Goal: Information Seeking & Learning: Learn about a topic

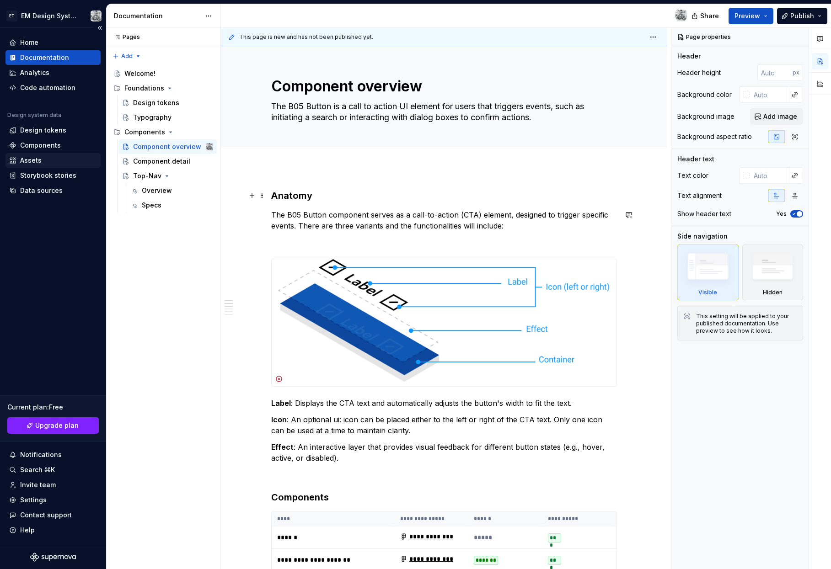
scroll to position [126, 0]
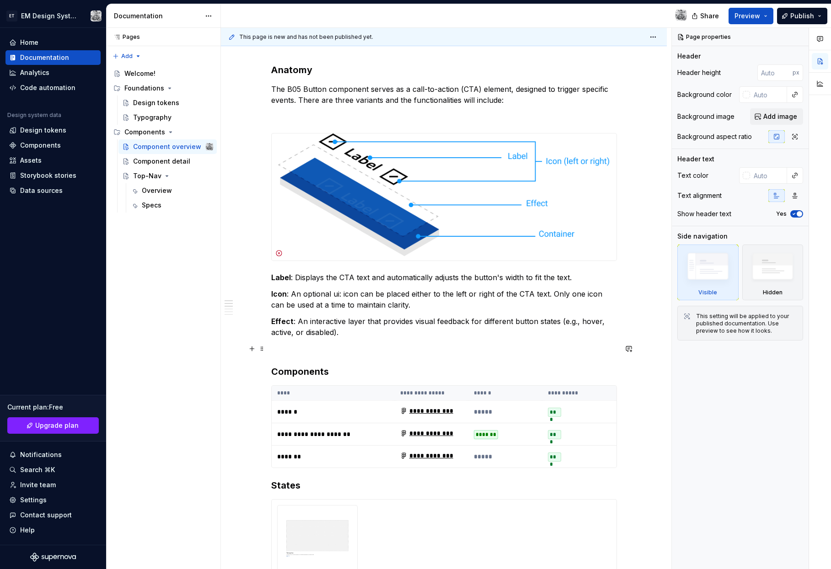
click at [299, 351] on p at bounding box center [444, 348] width 346 height 11
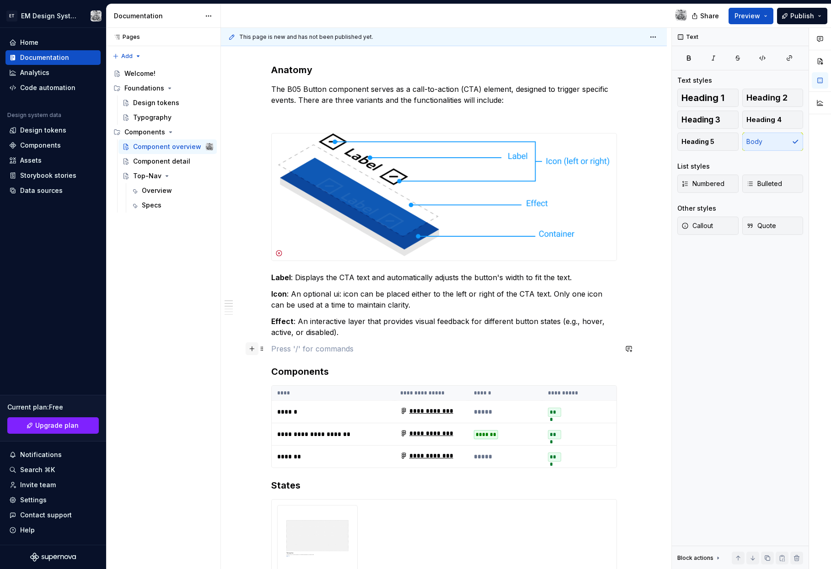
click at [253, 350] on button "button" at bounding box center [252, 348] width 13 height 13
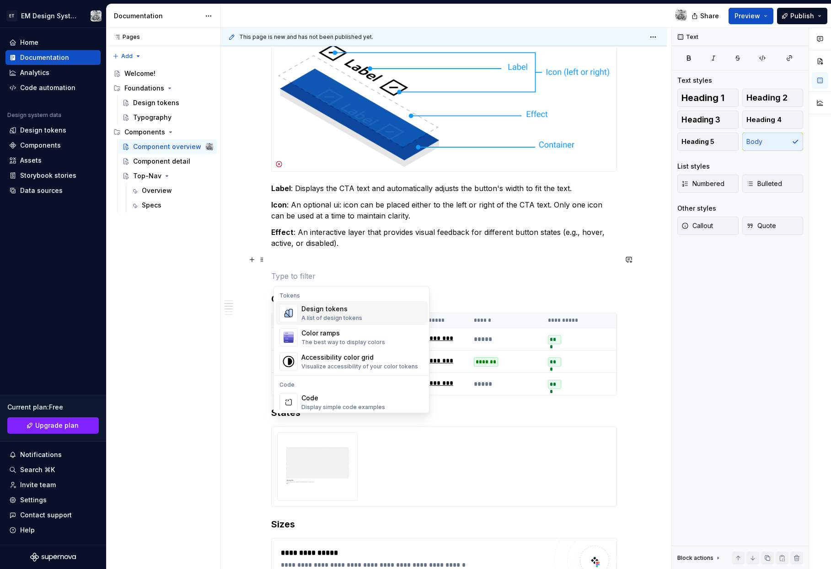
scroll to position [212, 0]
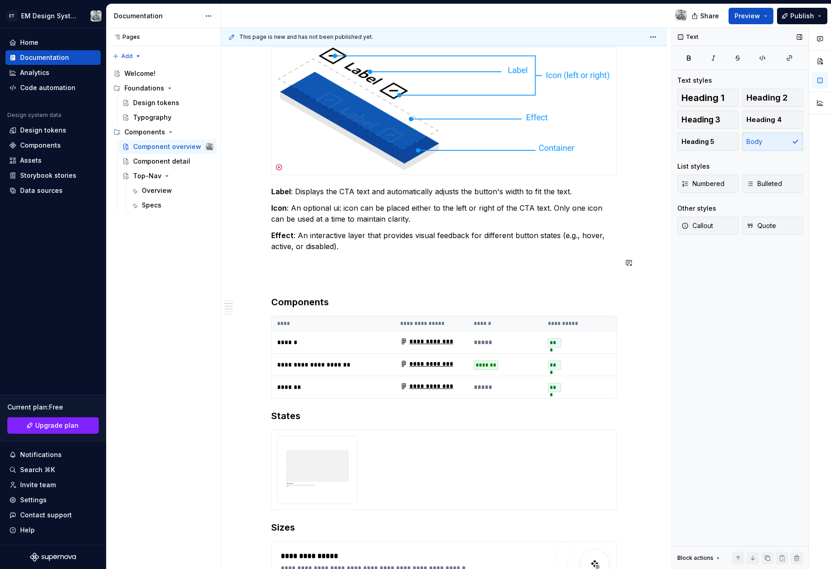
click at [722, 403] on div "Text Text styles Heading 1 Heading 2 Heading 3 Heading 4 Heading 5 Body List st…" at bounding box center [740, 299] width 137 height 542
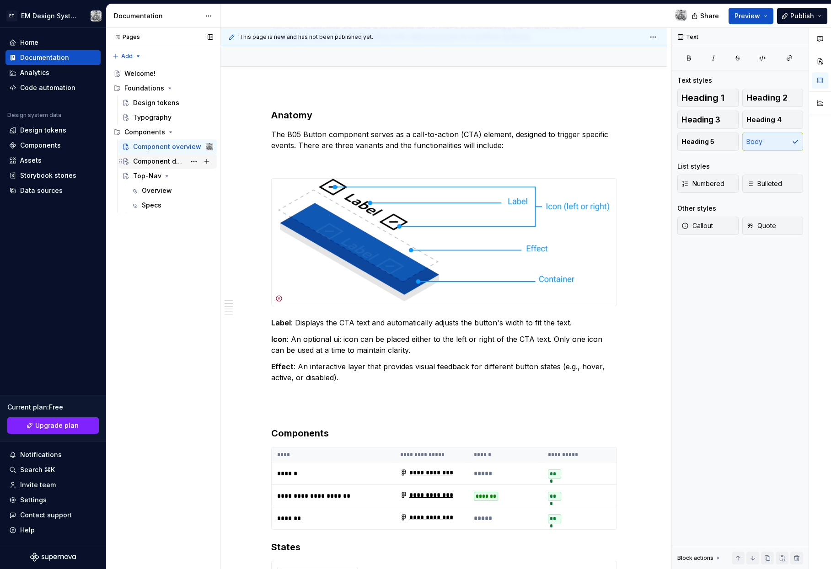
scroll to position [78, 0]
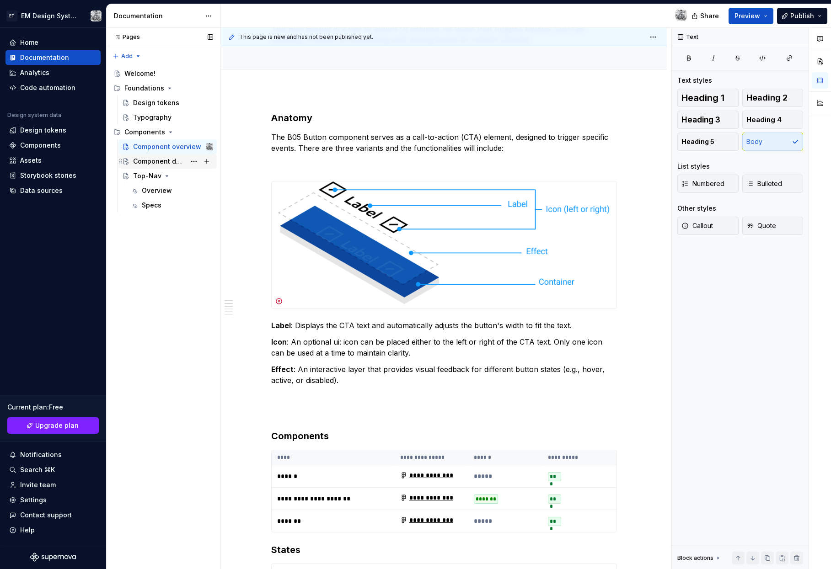
click at [155, 166] on div "Component detail" at bounding box center [173, 161] width 80 height 13
type textarea "*"
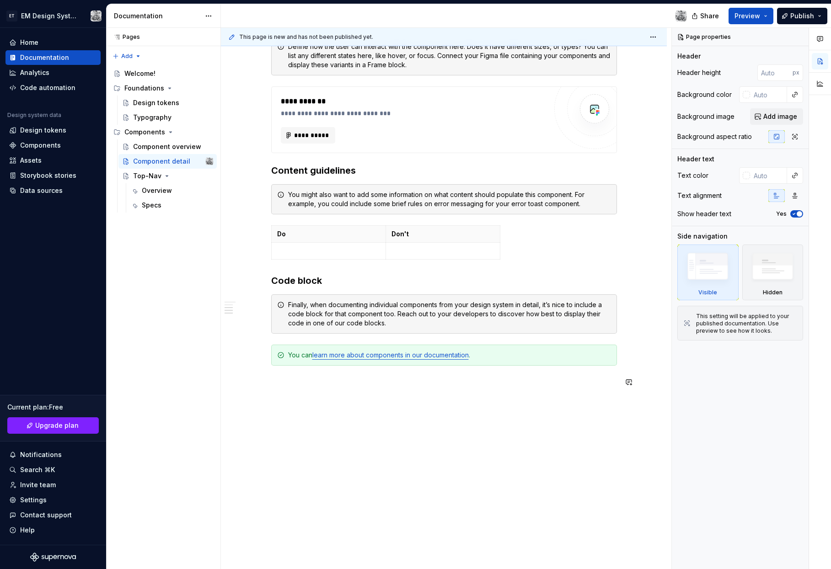
scroll to position [530, 0]
click at [155, 173] on div "Top-Nav" at bounding box center [147, 175] width 28 height 9
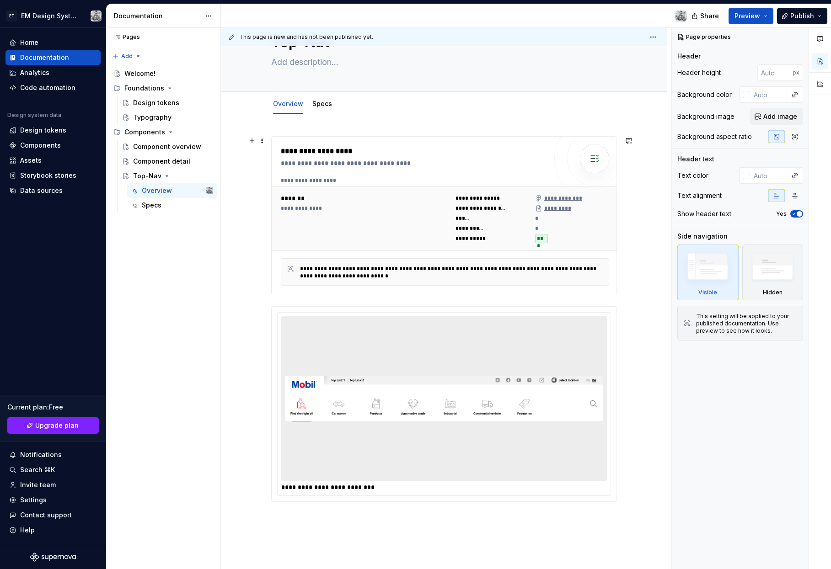
scroll to position [34, 0]
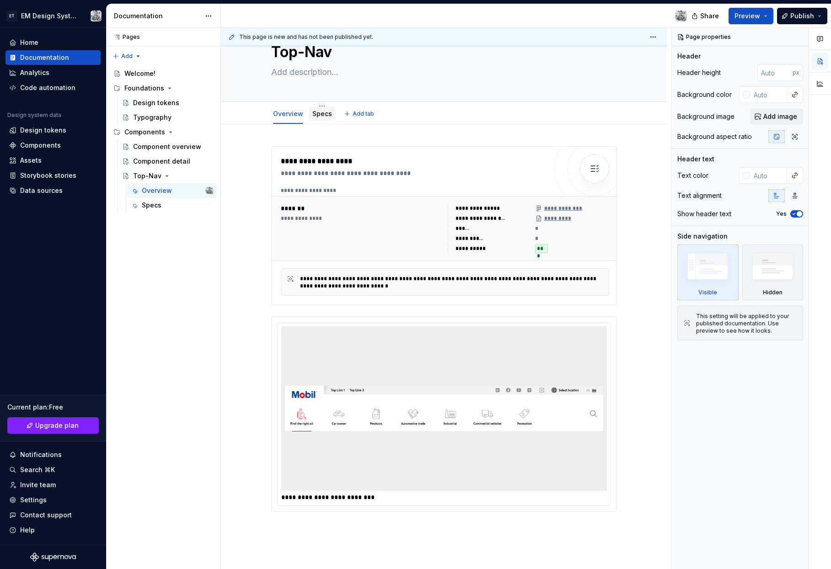
click at [317, 115] on link "Specs" at bounding box center [322, 114] width 20 height 8
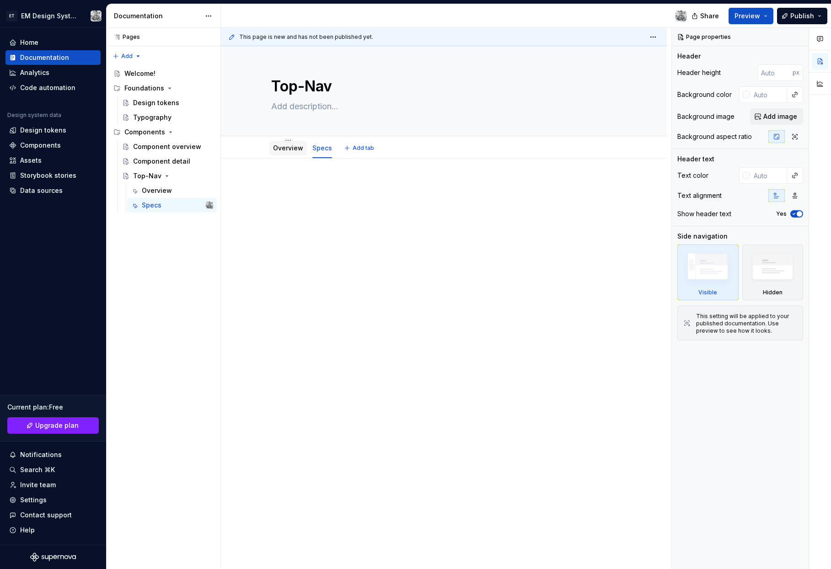
click at [293, 151] on link "Overview" at bounding box center [288, 148] width 30 height 8
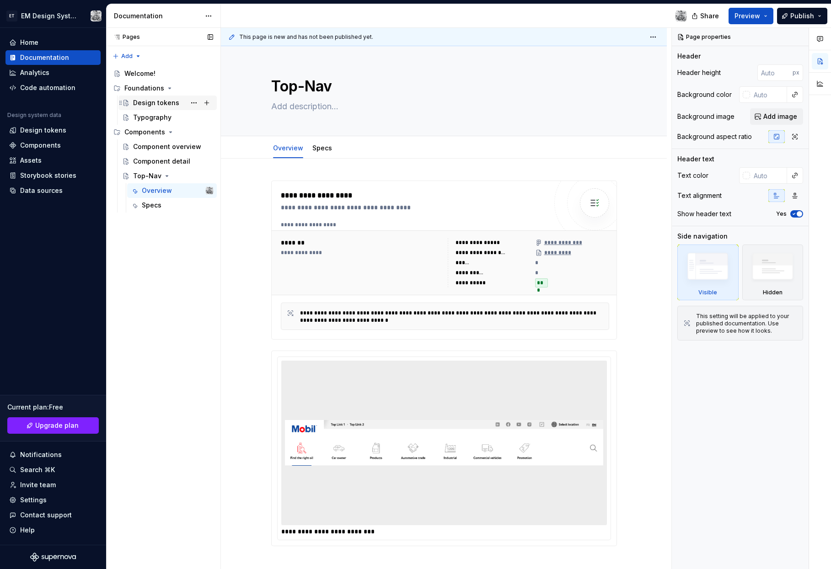
click at [158, 103] on div "Design tokens" at bounding box center [156, 102] width 46 height 9
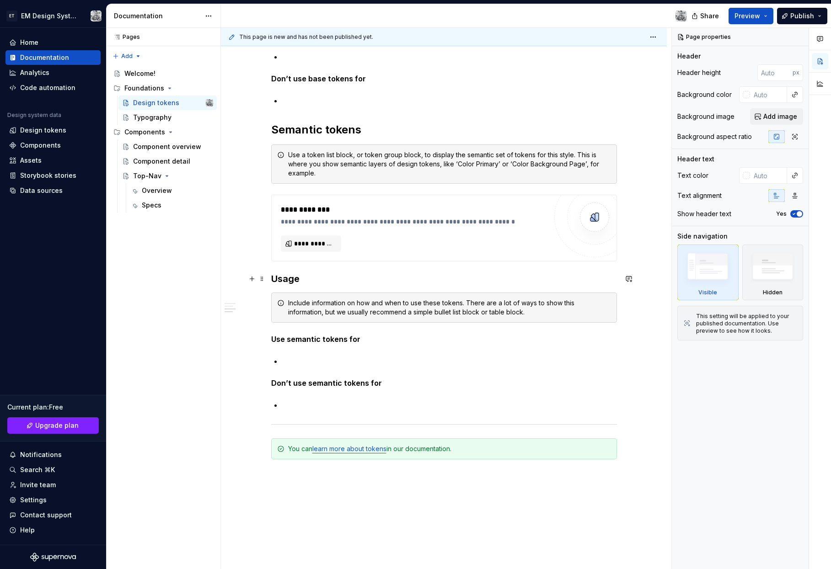
scroll to position [608, 0]
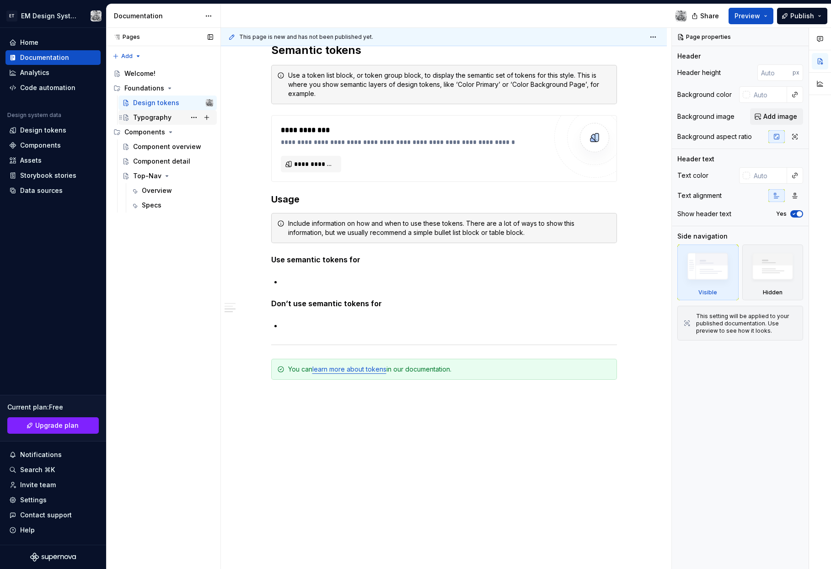
click at [163, 119] on div "Typography" at bounding box center [152, 117] width 38 height 9
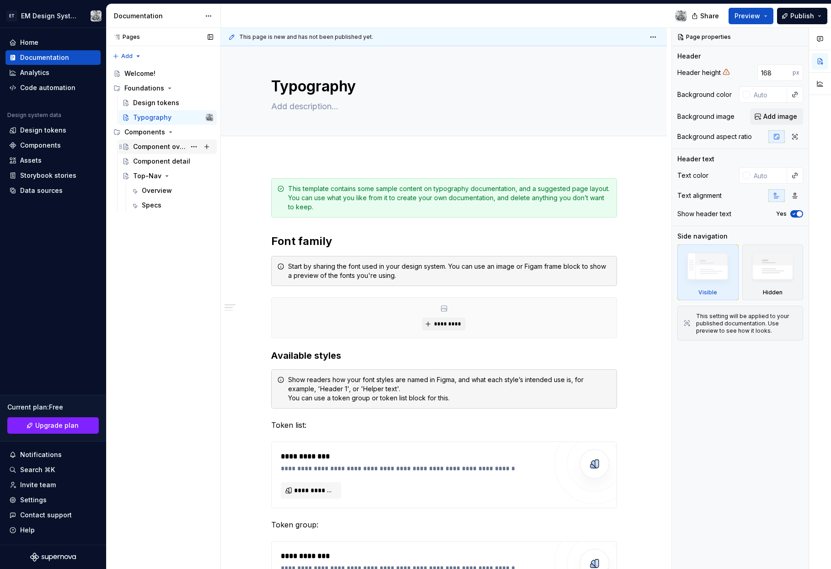
click at [172, 151] on div "Component overview" at bounding box center [173, 146] width 80 height 13
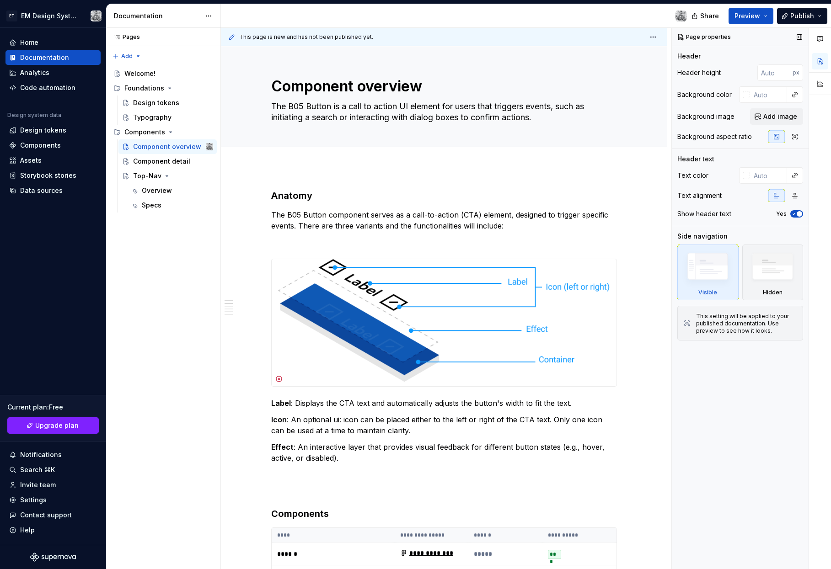
click at [751, 417] on div "Page properties Header Header height px Background color Background image Add i…" at bounding box center [740, 299] width 137 height 542
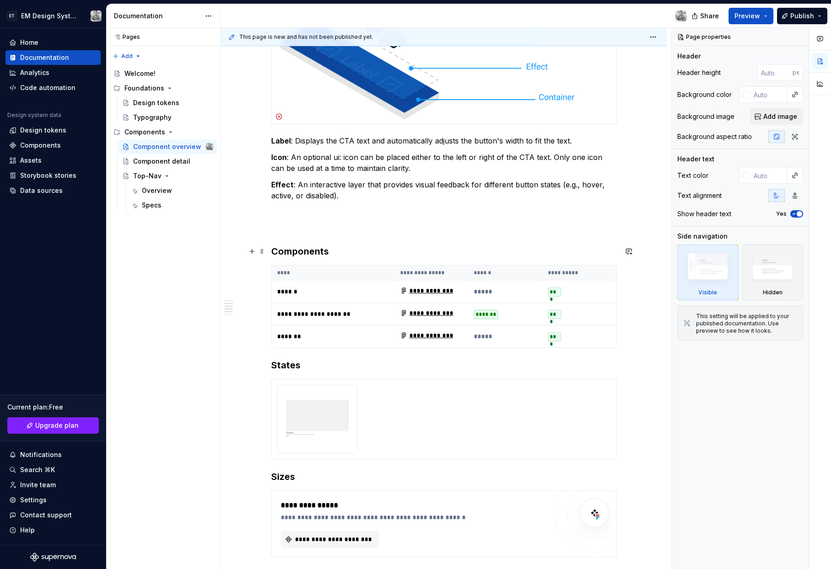
scroll to position [265, 0]
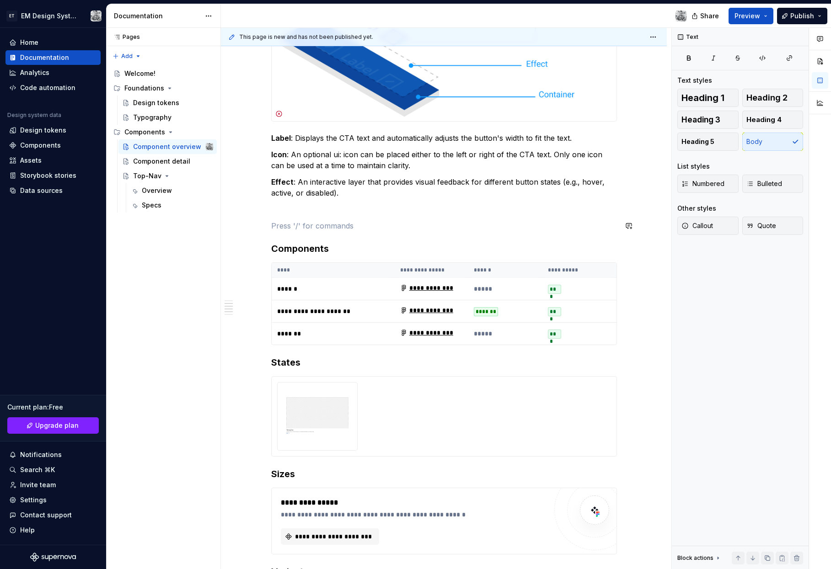
click at [283, 219] on div "**********" at bounding box center [444, 397] width 346 height 947
click at [254, 226] on button "button" at bounding box center [252, 225] width 13 height 13
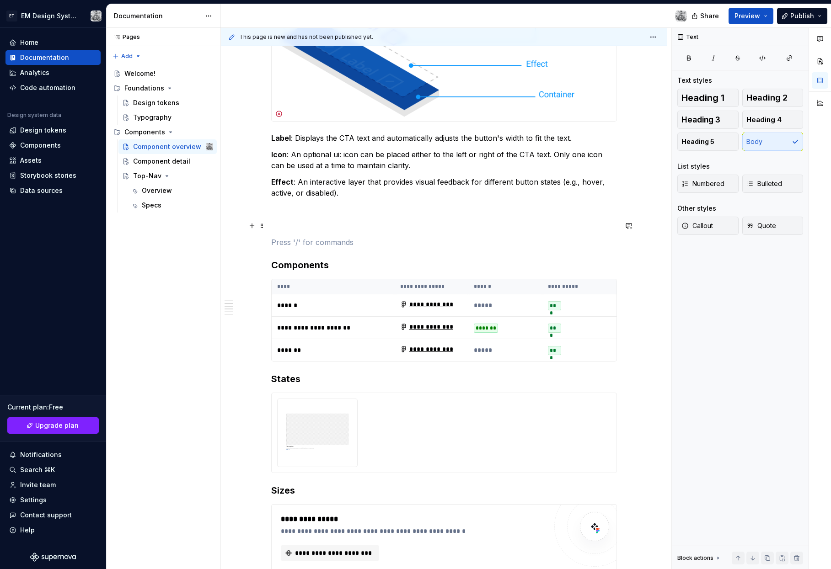
click at [244, 253] on div "**********" at bounding box center [444, 485] width 446 height 1167
click at [253, 226] on button "button" at bounding box center [252, 225] width 13 height 13
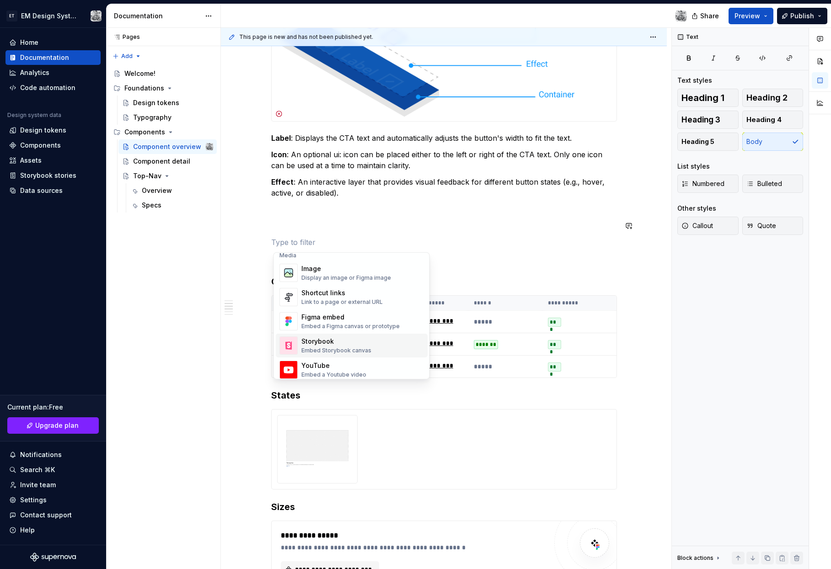
scroll to position [392, 0]
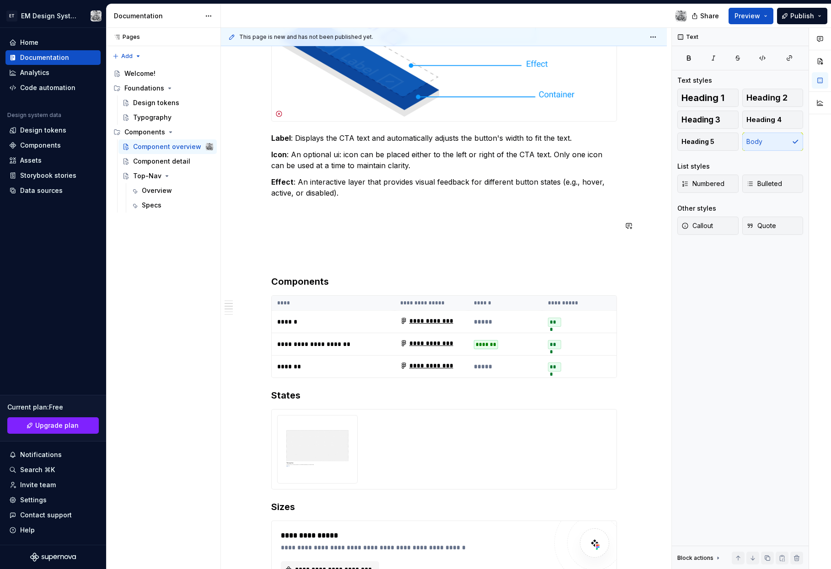
click at [473, 185] on p "Effect : An interactive layer that provides visual feedback for different butto…" at bounding box center [444, 188] width 346 height 22
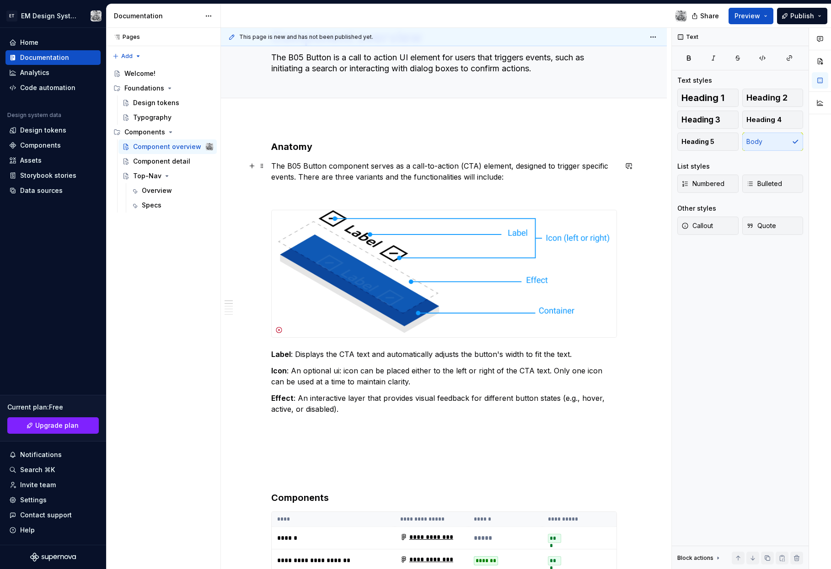
click at [364, 163] on p "The B05 Button component serves as a call-to-action (CTA) element, designed to …" at bounding box center [444, 171] width 346 height 22
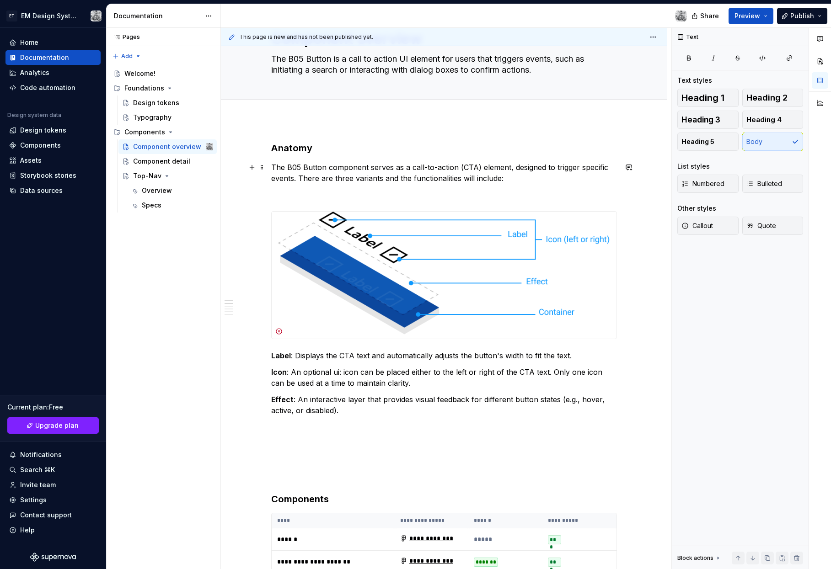
click at [384, 171] on p "The B05 Button component serves as a call-to-action (CTA) element, designed to …" at bounding box center [444, 173] width 346 height 22
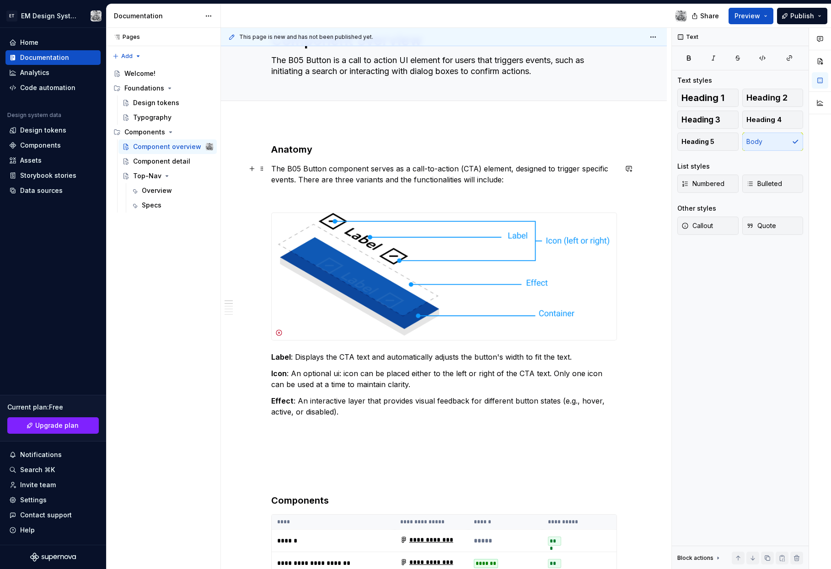
click at [427, 176] on p "The B05 Button component serves as a call-to-action (CTA) element, designed to …" at bounding box center [444, 174] width 346 height 22
click at [474, 175] on p "The B05 Button component serves as a call-to-action (CTA) element, designed to …" at bounding box center [444, 175] width 346 height 22
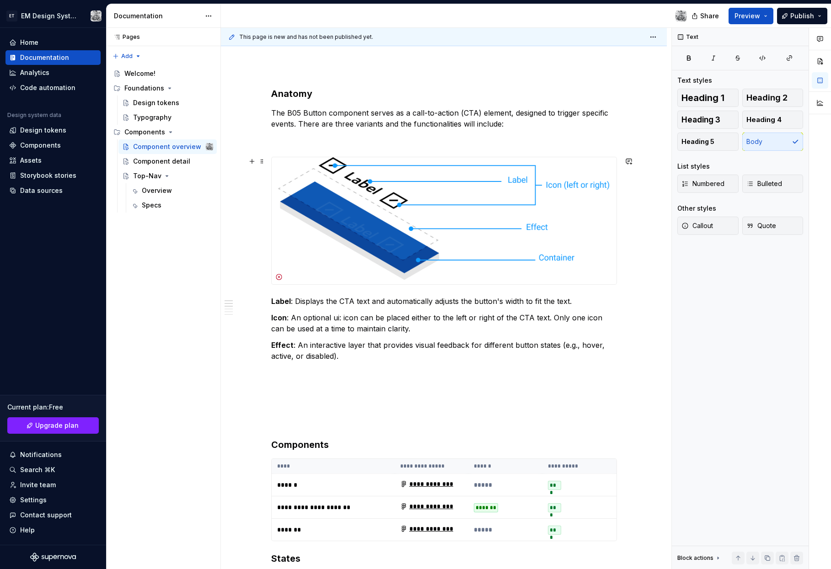
scroll to position [103, 0]
click at [327, 331] on p "Icon : An optional ui: icon can be placed either to the left or right of the CT…" at bounding box center [444, 322] width 346 height 22
type textarea "*"
click at [255, 140] on button "button" at bounding box center [252, 139] width 13 height 13
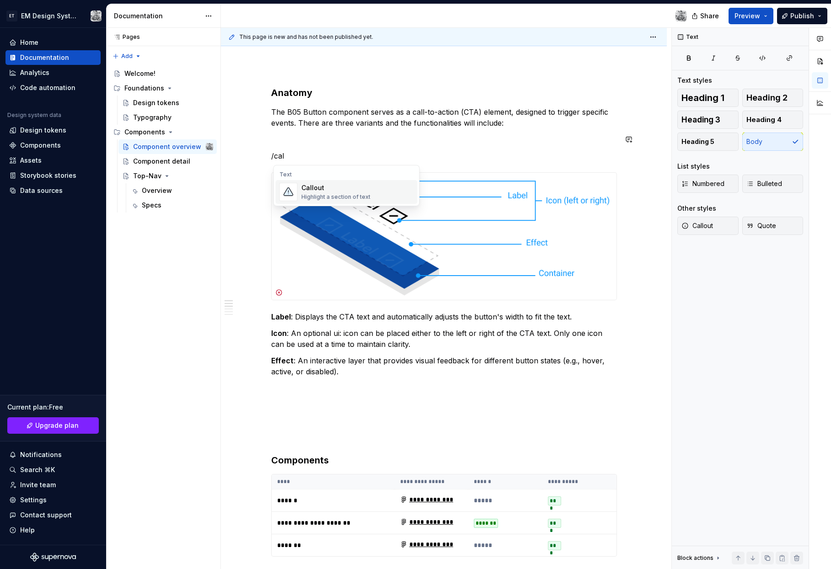
click at [336, 187] on div "Callout" at bounding box center [335, 187] width 69 height 9
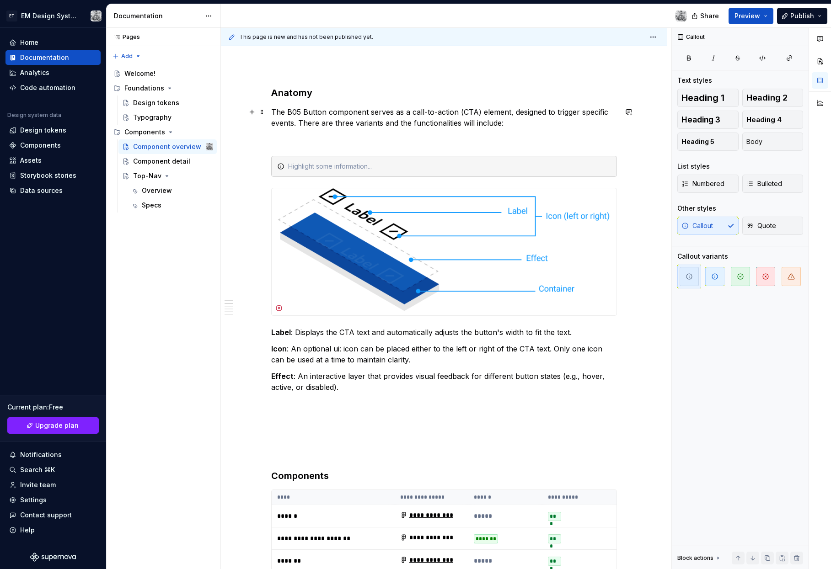
drag, startPoint x: 345, startPoint y: 124, endPoint x: 353, endPoint y: 121, distance: 8.7
click at [345, 124] on p "The B05 Button component serves as a call-to-action (CTA) element, designed to …" at bounding box center [444, 118] width 346 height 22
click at [437, 123] on p "The B05 Button component serves as a call-to-action (CTA) element, designed to …" at bounding box center [444, 118] width 346 height 22
click at [528, 127] on p "The B05 Button component serves as a call-to-action (CTA) element, designed to …" at bounding box center [444, 118] width 346 height 22
click at [325, 109] on p "The B05 Button component serves as a call-to-action (CTA) element, designed to …" at bounding box center [444, 118] width 346 height 22
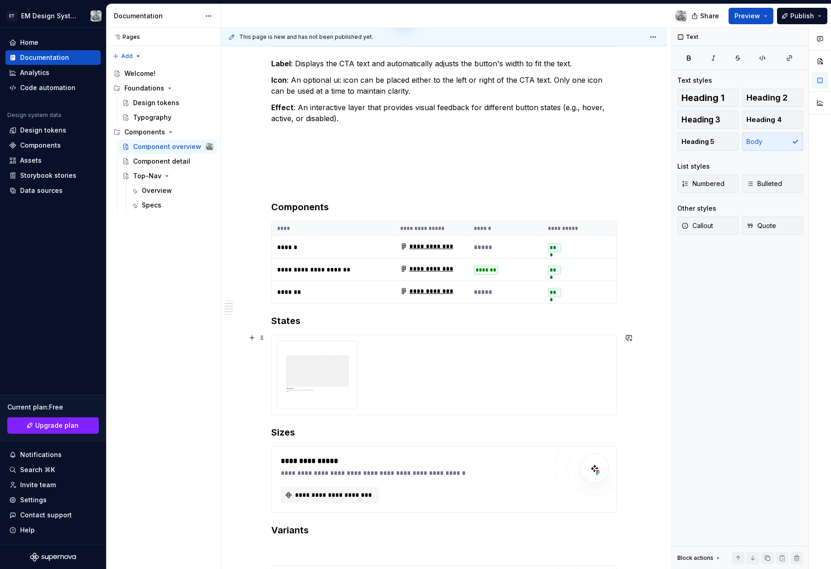
scroll to position [382, 0]
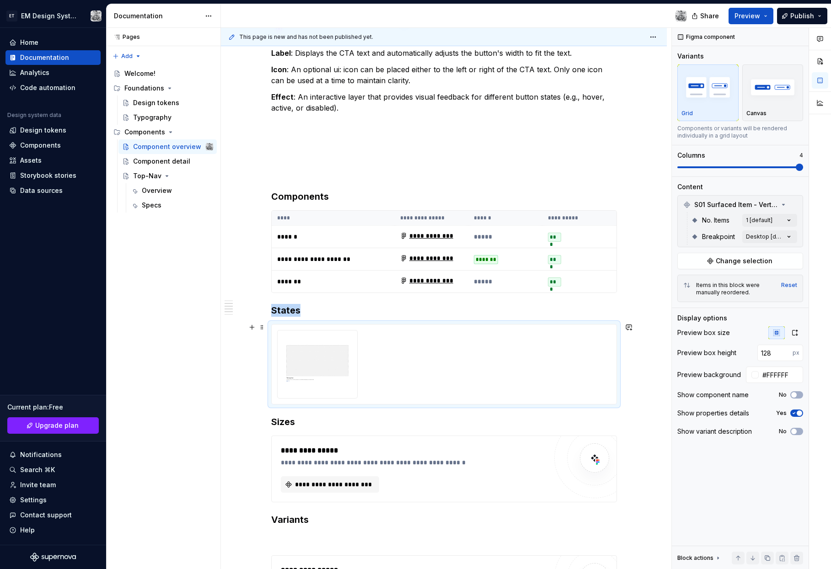
type textarea "*"
click at [345, 352] on img at bounding box center [317, 363] width 65 height 51
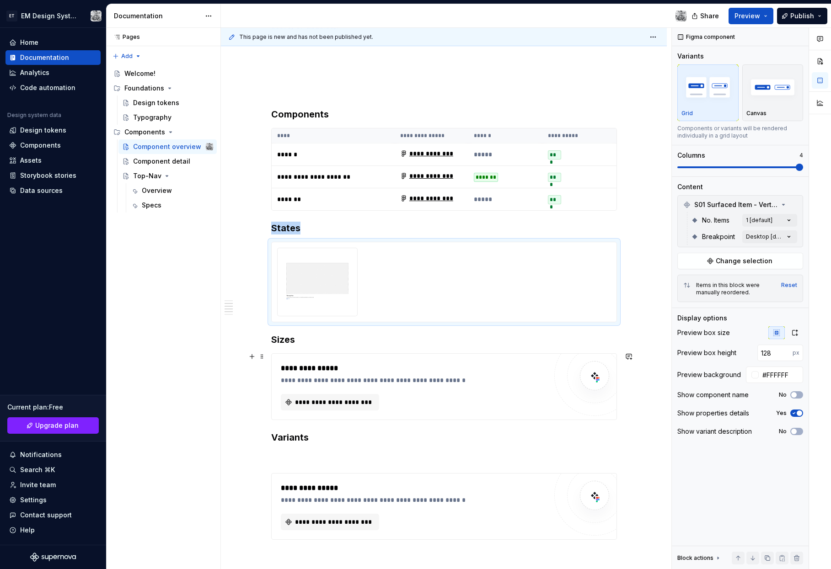
scroll to position [465, 0]
type input "200"
click at [343, 401] on span "**********" at bounding box center [333, 401] width 79 height 9
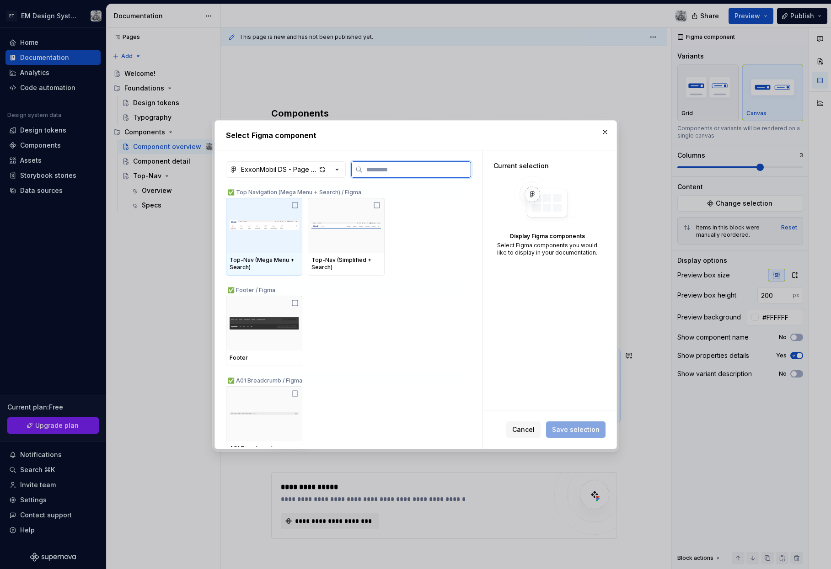
click at [271, 245] on img at bounding box center [264, 226] width 69 height 48
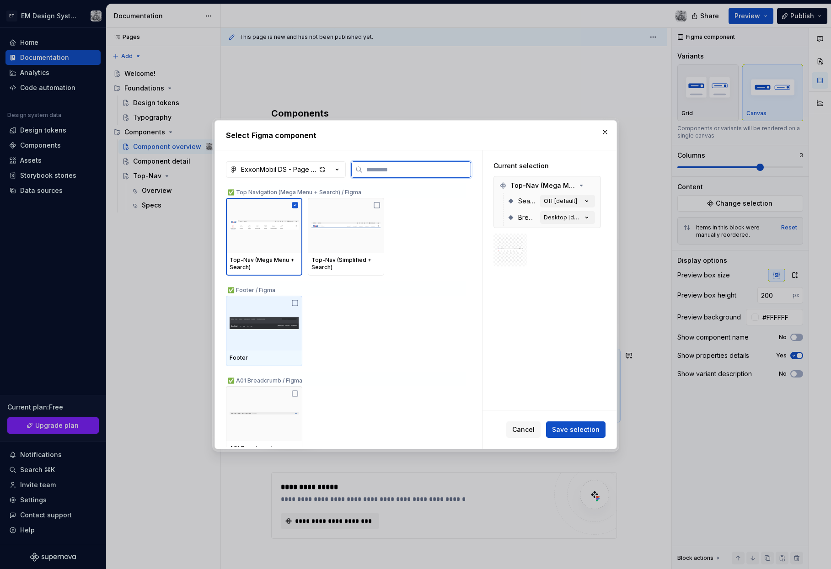
click at [268, 320] on img at bounding box center [264, 324] width 69 height 48
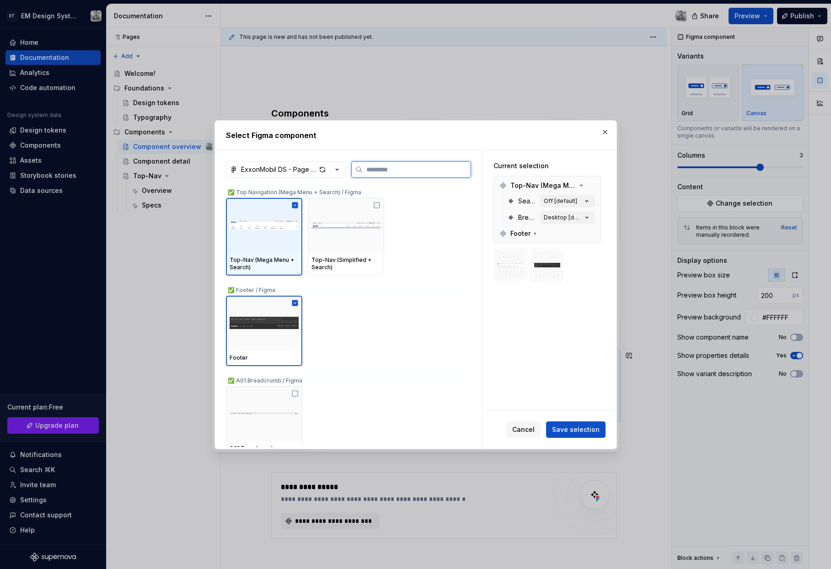
click at [273, 245] on img at bounding box center [264, 226] width 69 height 48
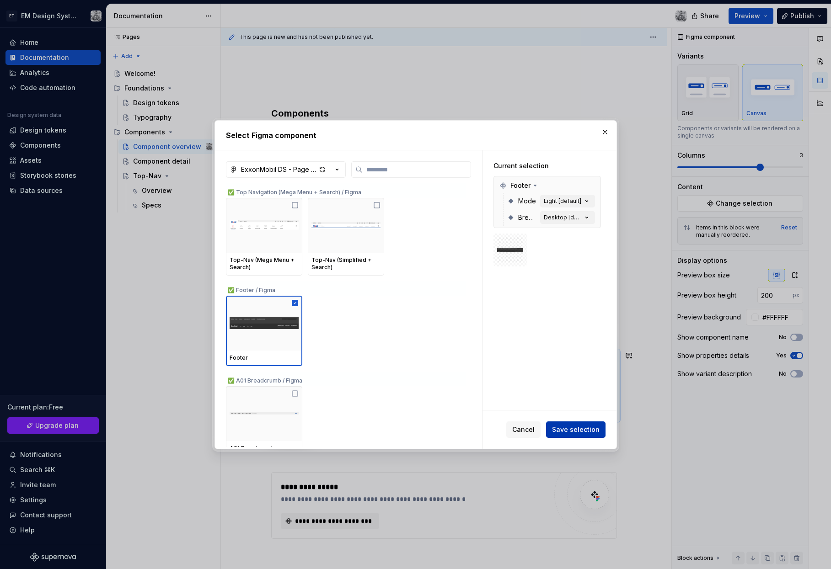
click at [581, 429] on span "Save selection" at bounding box center [576, 429] width 48 height 9
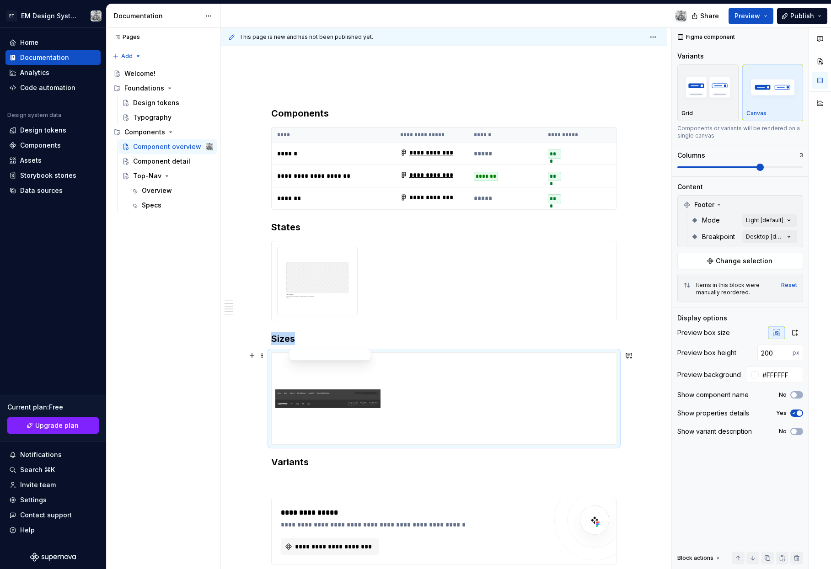
click at [337, 378] on img at bounding box center [327, 399] width 105 height 84
click at [462, 401] on div at bounding box center [444, 398] width 345 height 91
click at [358, 380] on img at bounding box center [327, 399] width 105 height 84
click at [502, 208] on td "*****" at bounding box center [505, 198] width 74 height 22
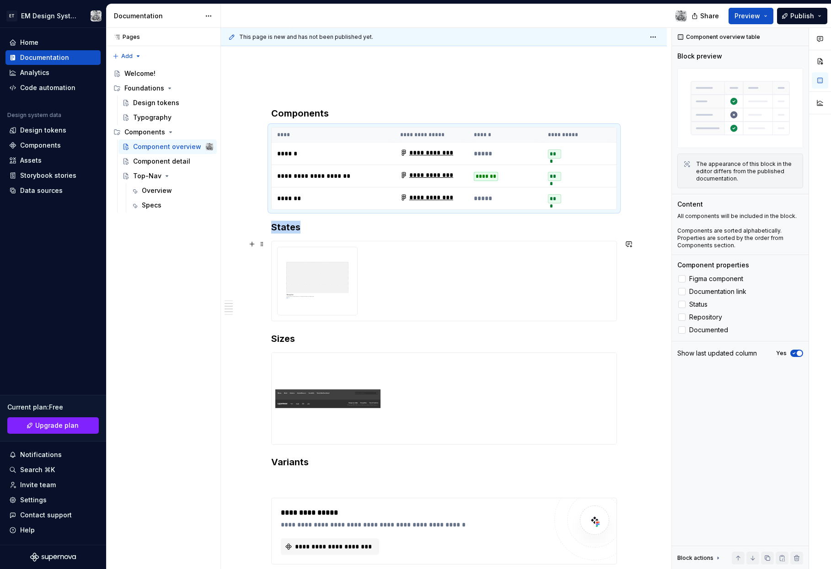
click at [301, 276] on img at bounding box center [317, 280] width 65 height 51
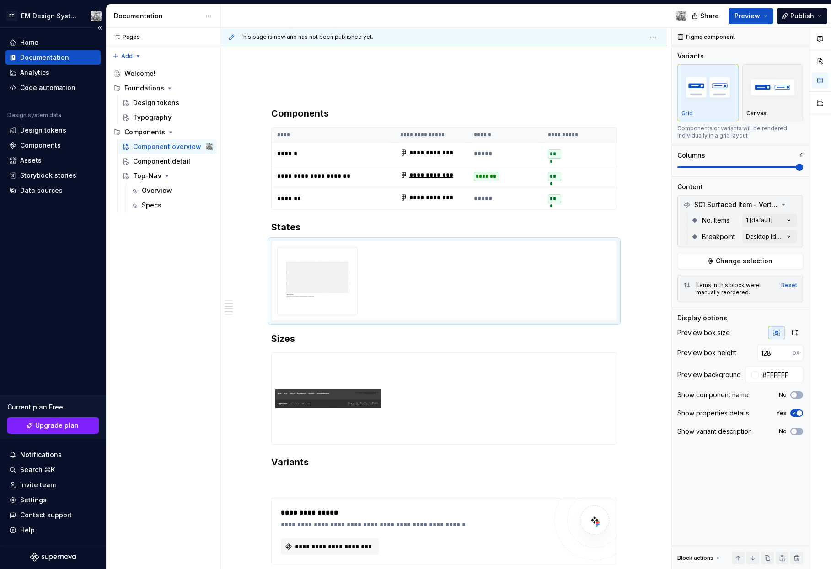
type textarea "*"
type input "200"
click at [412, 383] on div at bounding box center [444, 398] width 345 height 91
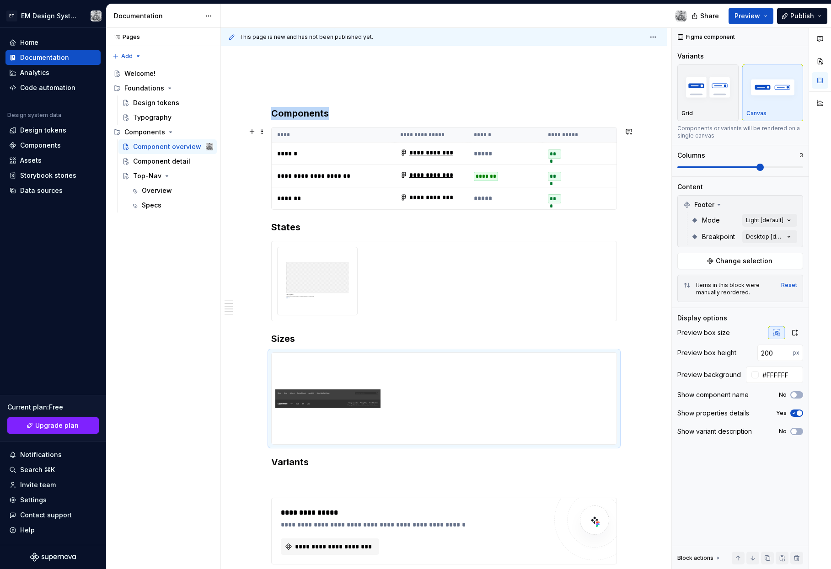
click at [342, 157] on p "******" at bounding box center [333, 153] width 112 height 9
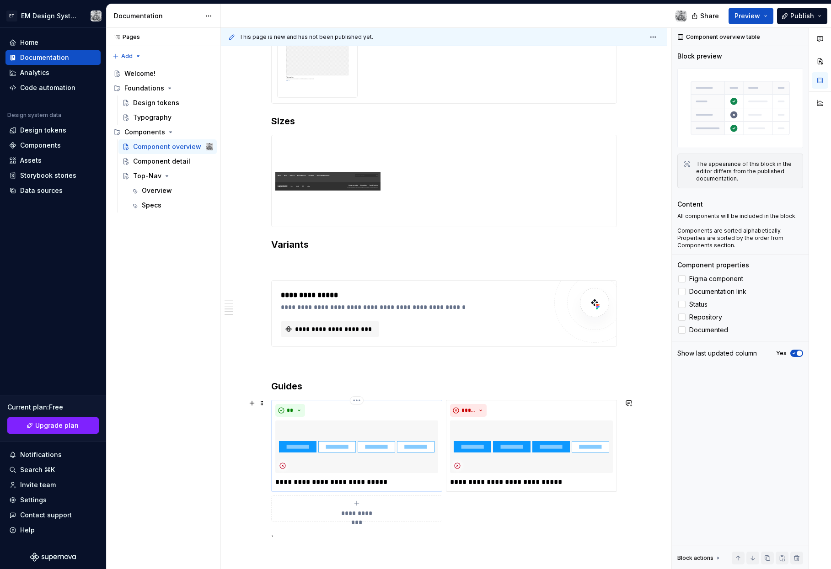
scroll to position [706, 0]
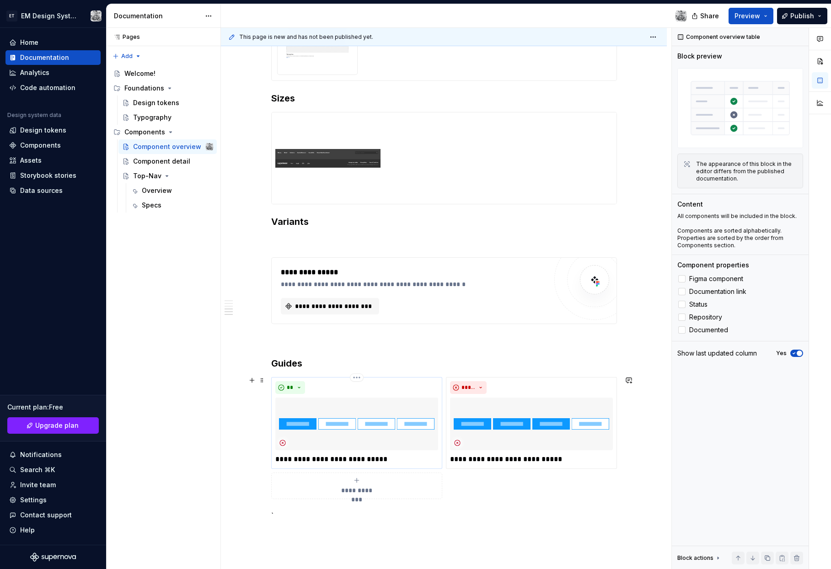
click at [425, 420] on img at bounding box center [356, 424] width 163 height 53
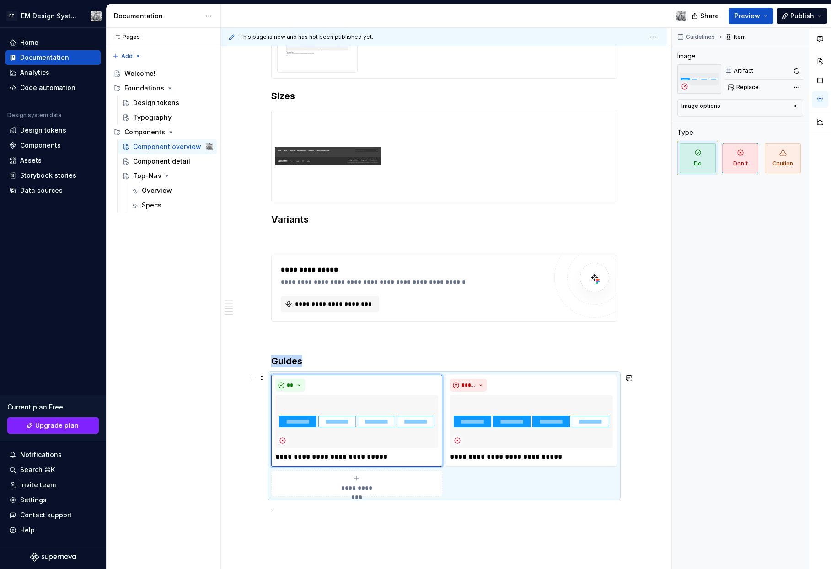
click at [514, 490] on div "**********" at bounding box center [444, 436] width 346 height 122
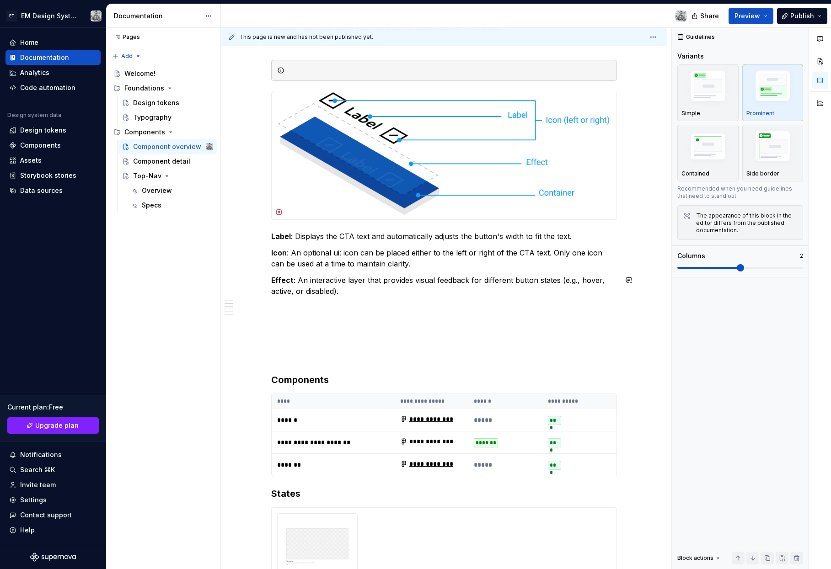
scroll to position [199, 0]
click at [460, 179] on img at bounding box center [444, 155] width 345 height 127
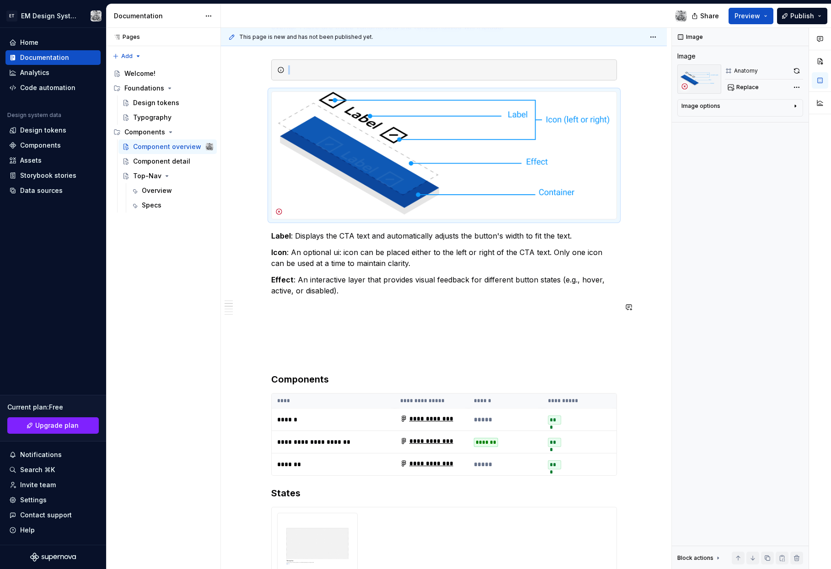
click at [480, 271] on div "**********" at bounding box center [444, 509] width 346 height 1038
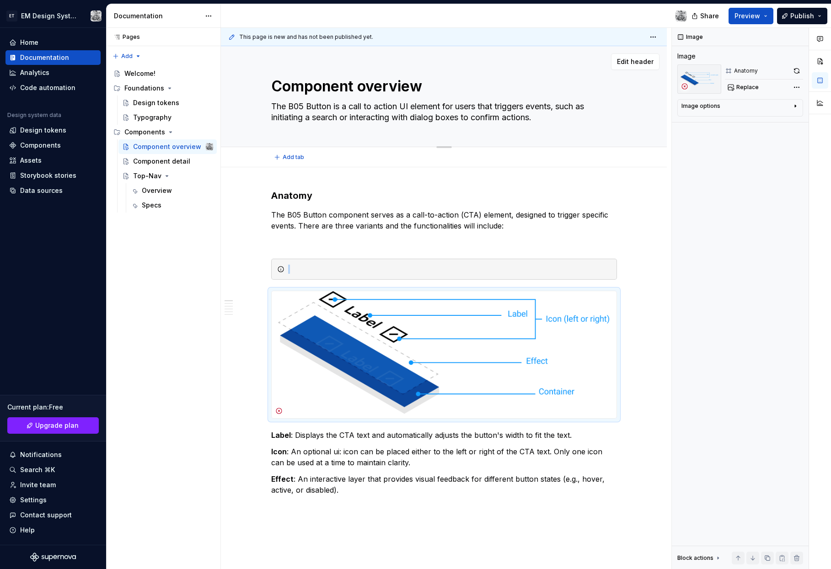
scroll to position [0, 0]
click at [400, 128] on div "Component overview The B05 Button is a call to action UI element for users that…" at bounding box center [444, 96] width 346 height 101
click at [357, 200] on h3 "Anatomy" at bounding box center [444, 195] width 346 height 13
click at [359, 219] on p "The B05 Button component serves as a call-to-action (CTA) element, designed to …" at bounding box center [444, 220] width 346 height 22
drag, startPoint x: 346, startPoint y: 202, endPoint x: 305, endPoint y: 189, distance: 42.7
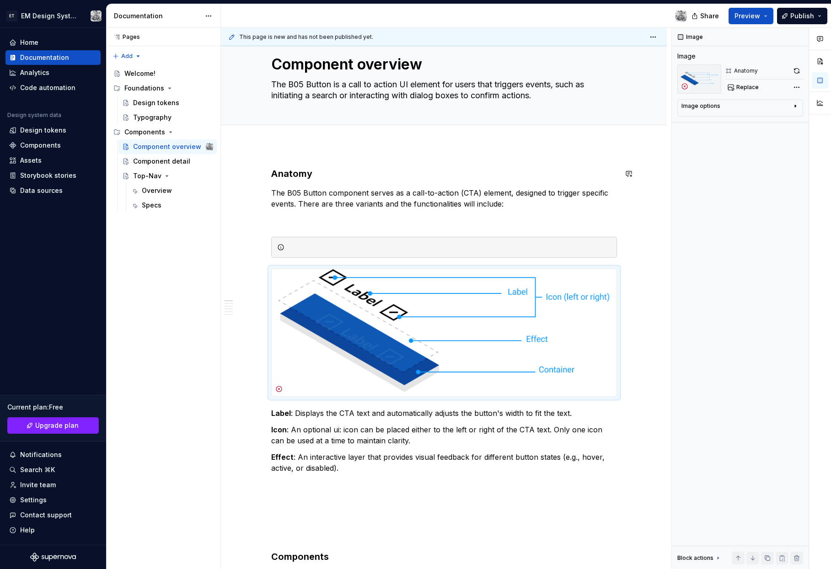
scroll to position [0, 0]
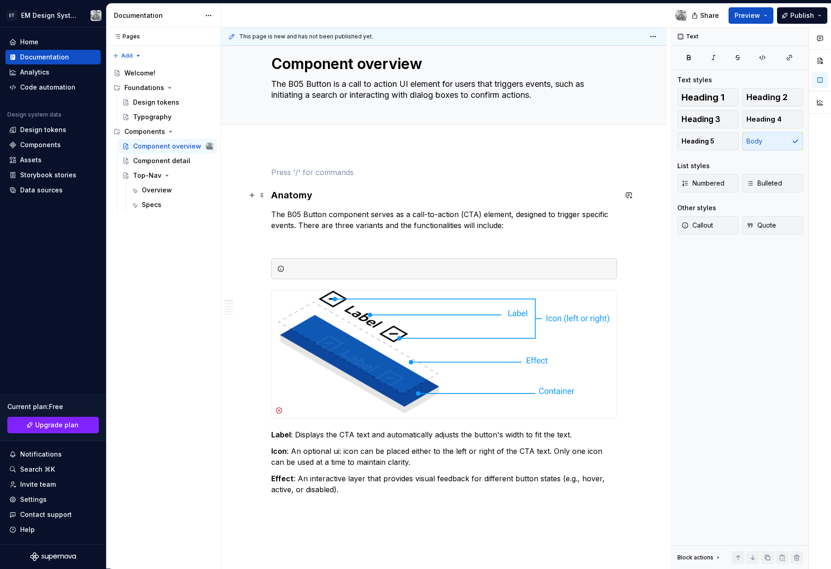
click at [300, 196] on h3 "Anatomy" at bounding box center [444, 195] width 346 height 13
type textarea "*"
